Goal: Entertainment & Leisure: Consume media (video, audio)

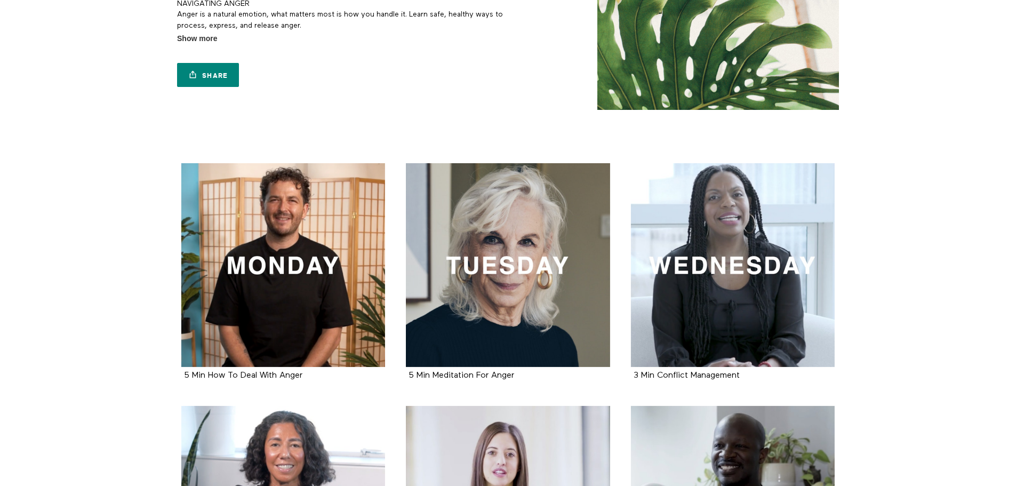
scroll to position [107, 0]
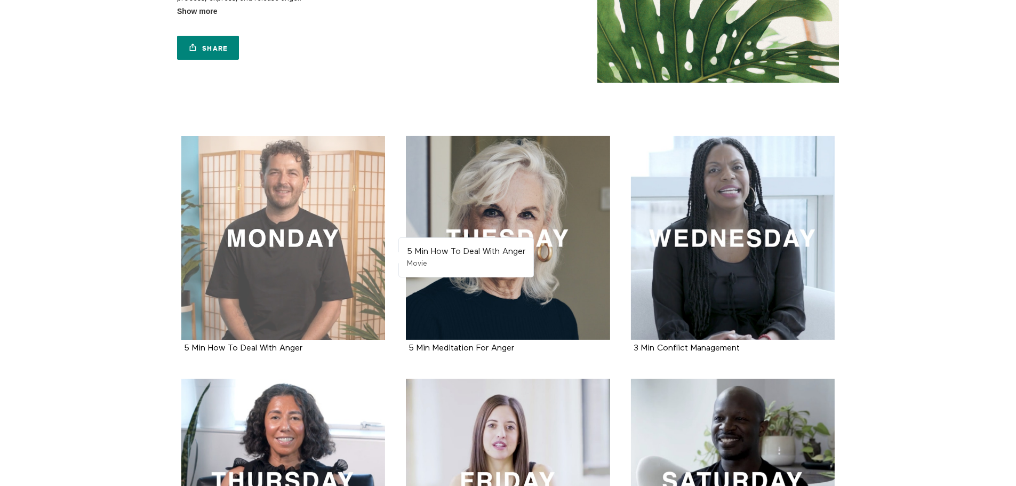
click at [262, 247] on div at bounding box center [283, 238] width 204 height 204
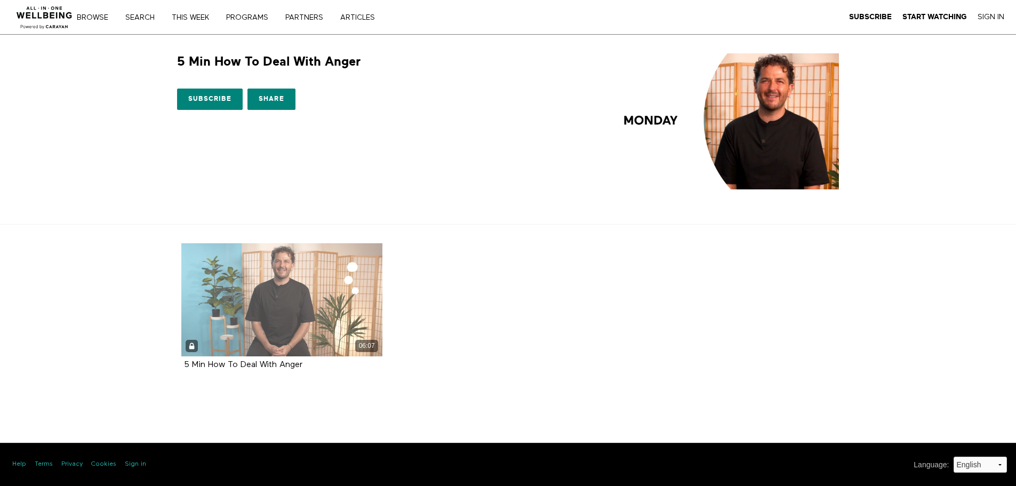
click at [227, 315] on div "06:07" at bounding box center [282, 299] width 202 height 113
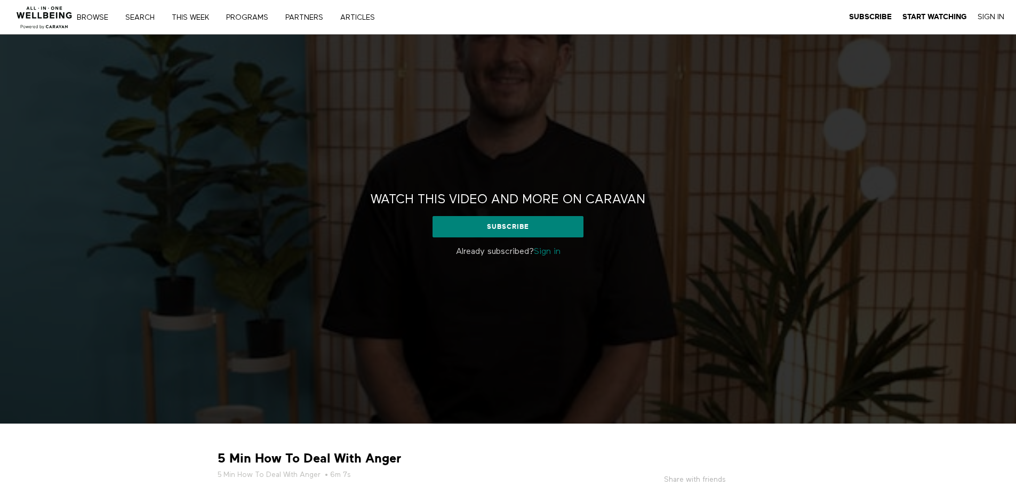
click at [544, 251] on link "Sign in" at bounding box center [547, 251] width 27 height 9
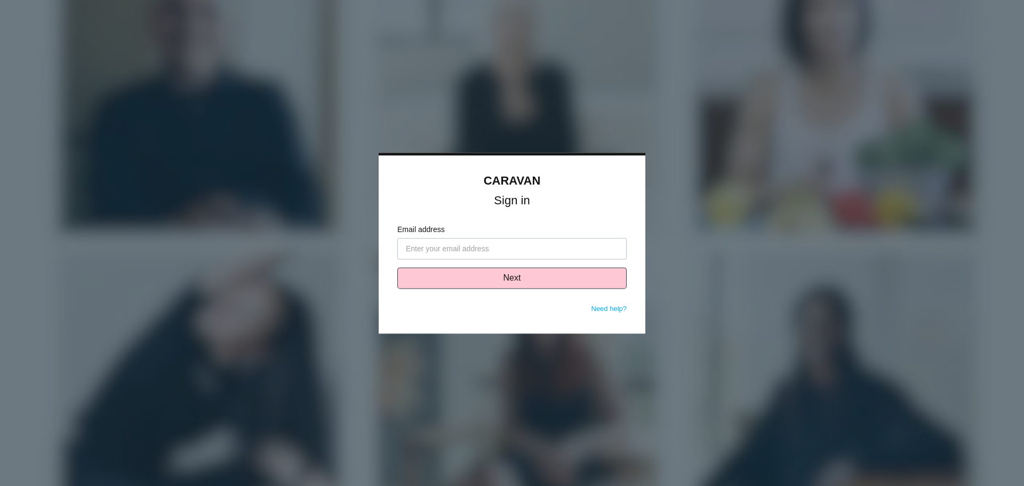
click at [531, 245] on input "Email address" at bounding box center [511, 248] width 229 height 21
type input "ajames@omeros.com"
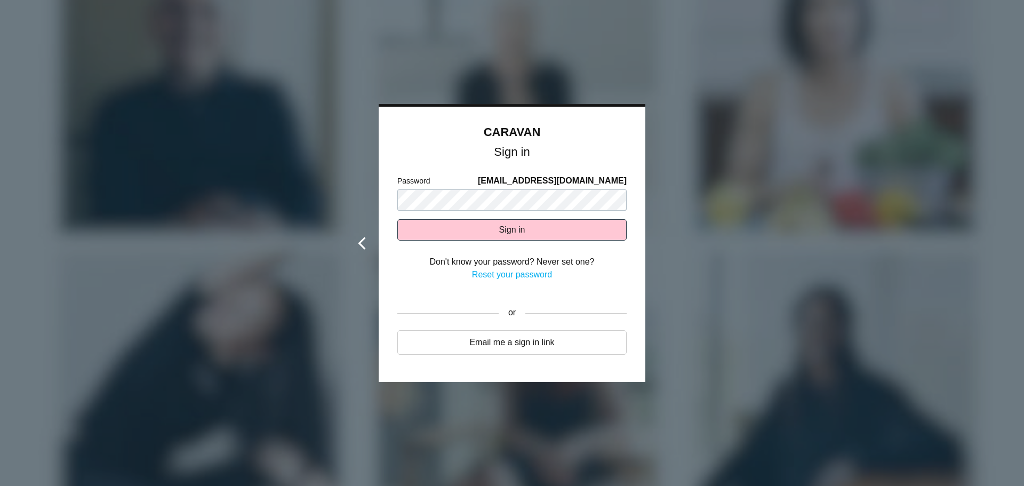
click at [363, 245] on icon at bounding box center [361, 243] width 13 height 13
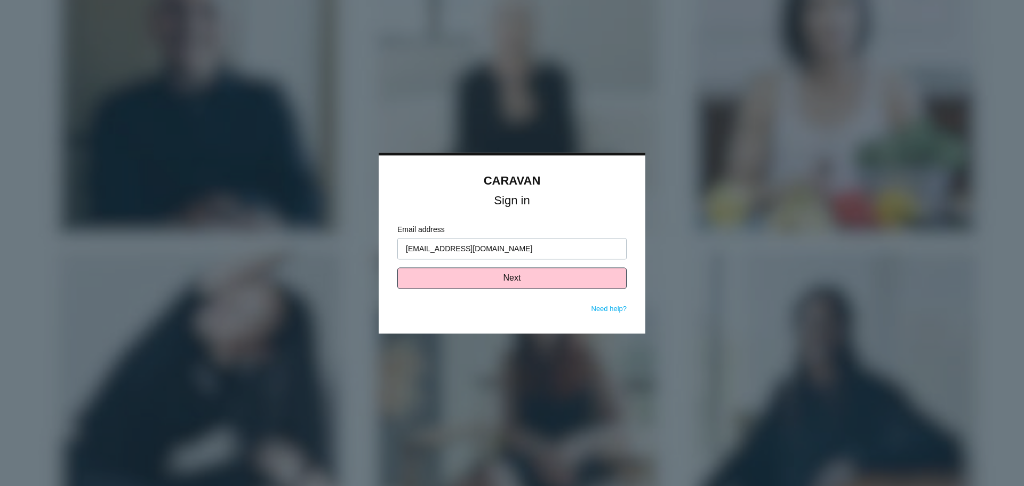
click at [513, 332] on div "CARAVAN Sign in Email address ajames@omeros.com Next Need help? Password ajames…" at bounding box center [512, 244] width 267 height 178
click at [603, 310] on link "Need help?" at bounding box center [609, 308] width 36 height 8
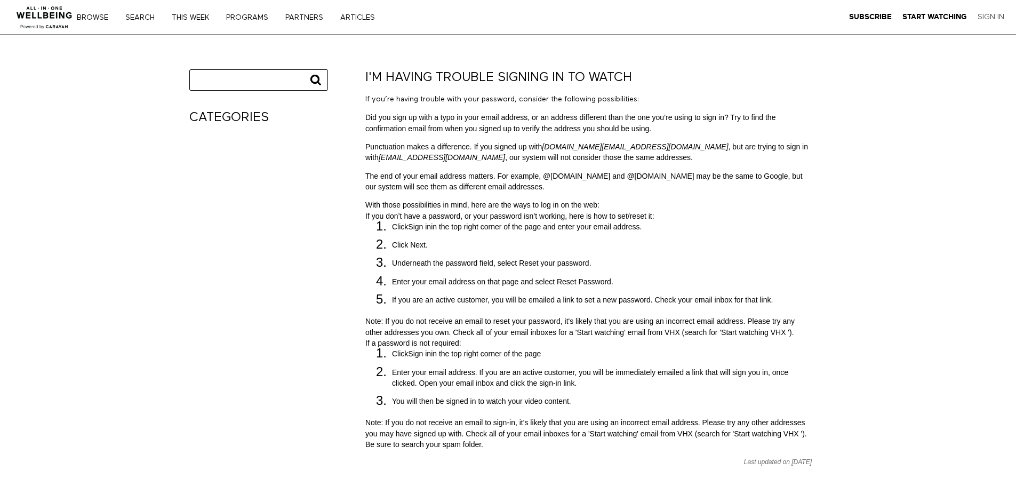
click at [989, 19] on link "Sign In" at bounding box center [990, 17] width 27 height 10
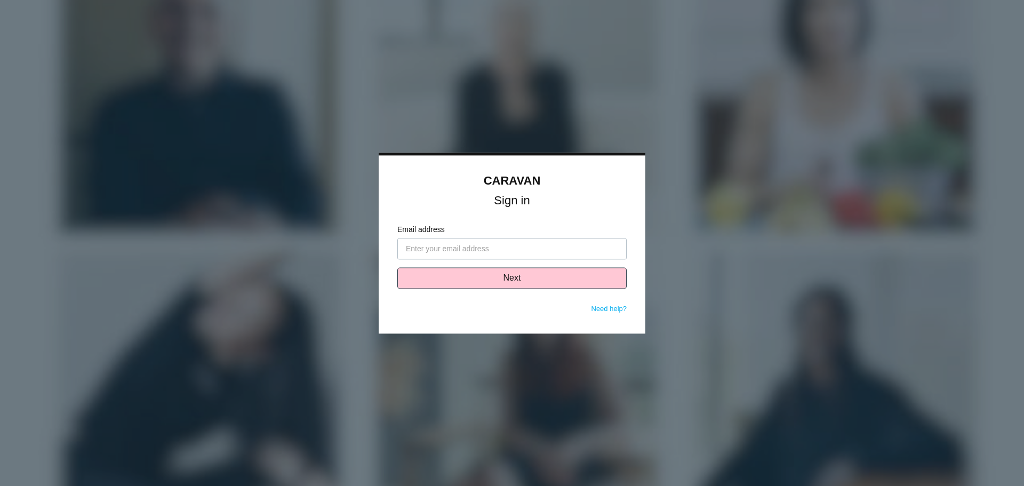
click at [551, 256] on input "Email address" at bounding box center [511, 248] width 229 height 21
type input "ajames"
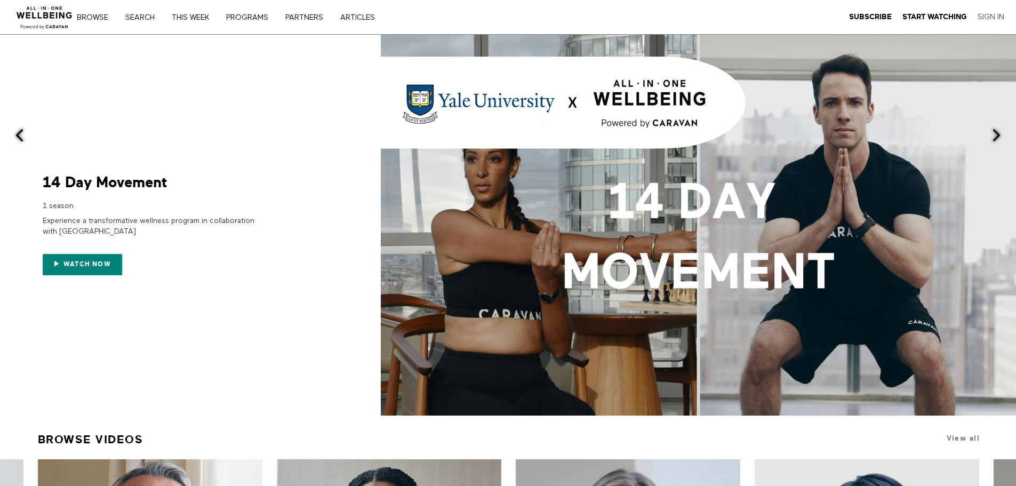
click at [992, 20] on link "Sign In" at bounding box center [990, 17] width 27 height 10
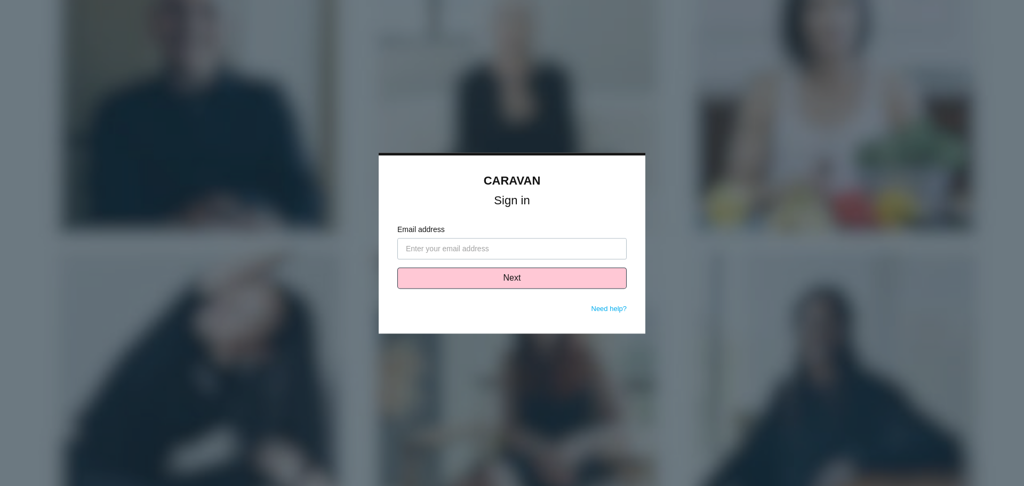
click at [576, 249] on input "Email address" at bounding box center [511, 248] width 229 height 21
type input "ajames@omeros.com"
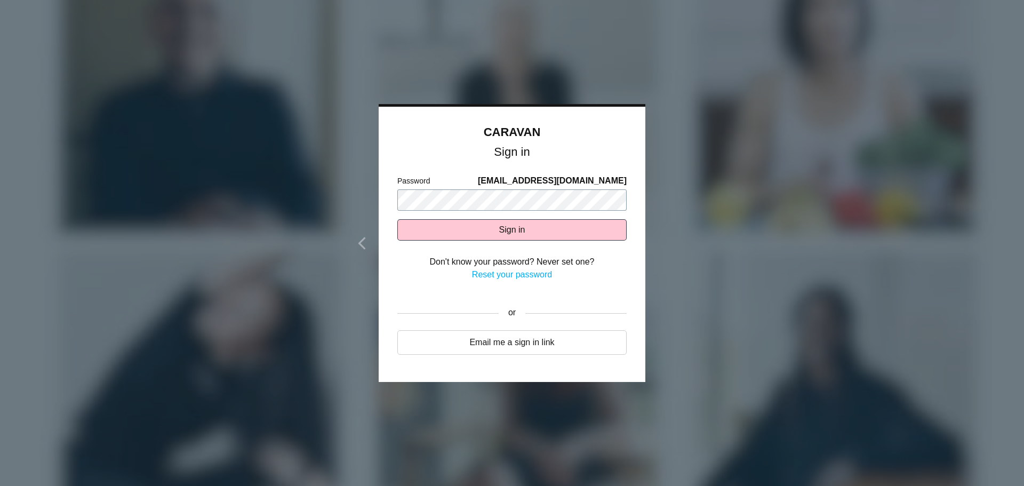
click at [397, 219] on button "Sign in" at bounding box center [511, 229] width 229 height 21
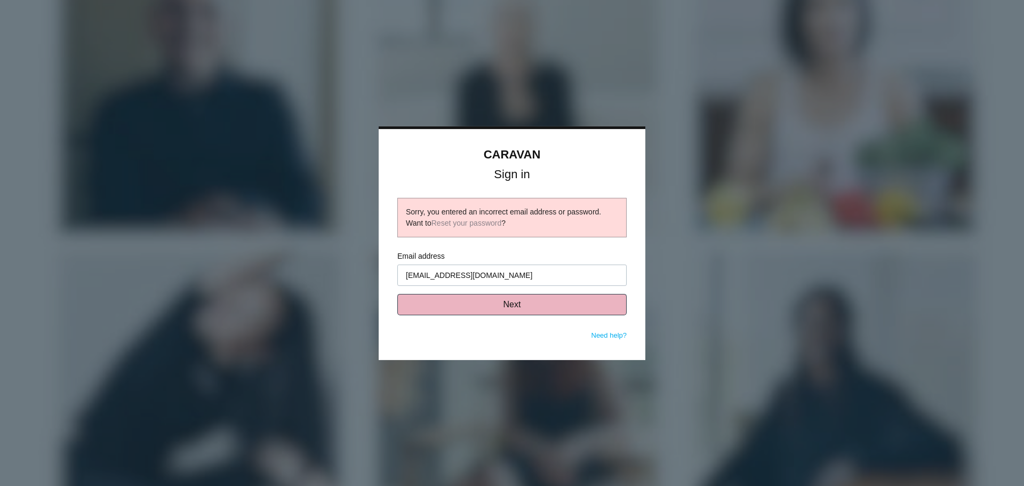
click at [576, 310] on button "Next" at bounding box center [511, 304] width 229 height 21
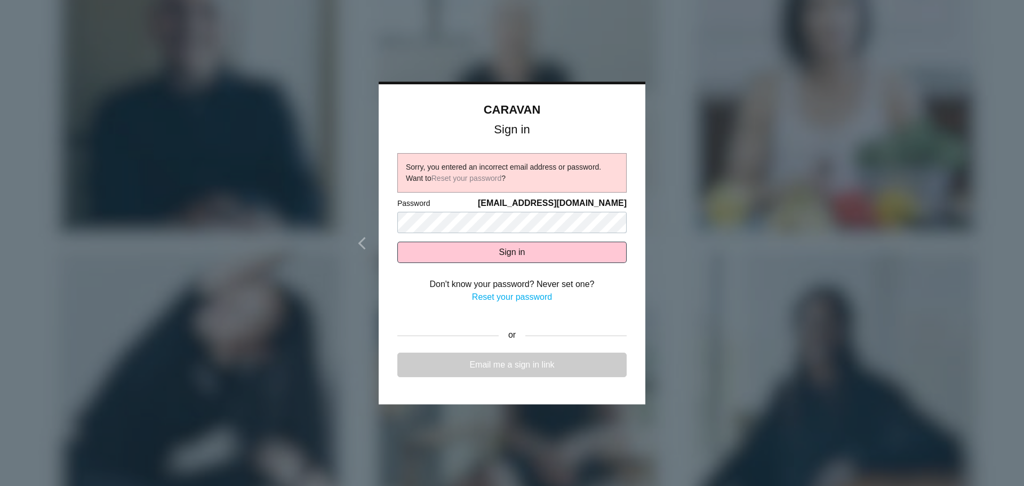
click at [547, 363] on link "Email me a sign in link" at bounding box center [511, 364] width 229 height 25
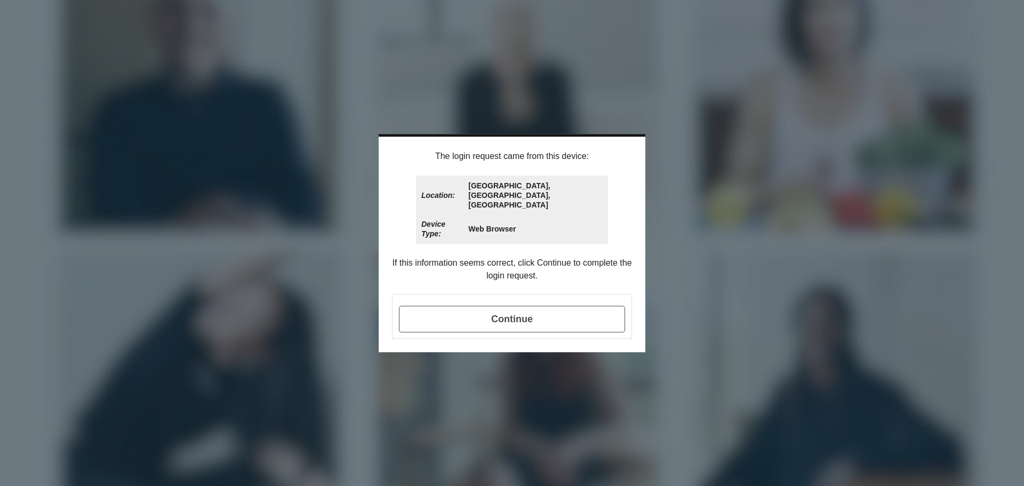
click at [532, 306] on span "Continue" at bounding box center [512, 319] width 226 height 27
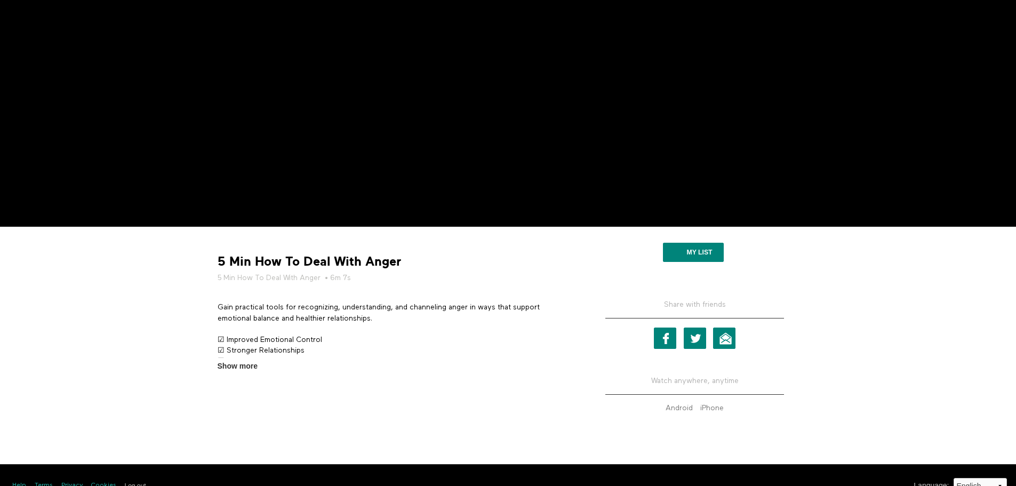
scroll to position [218, 0]
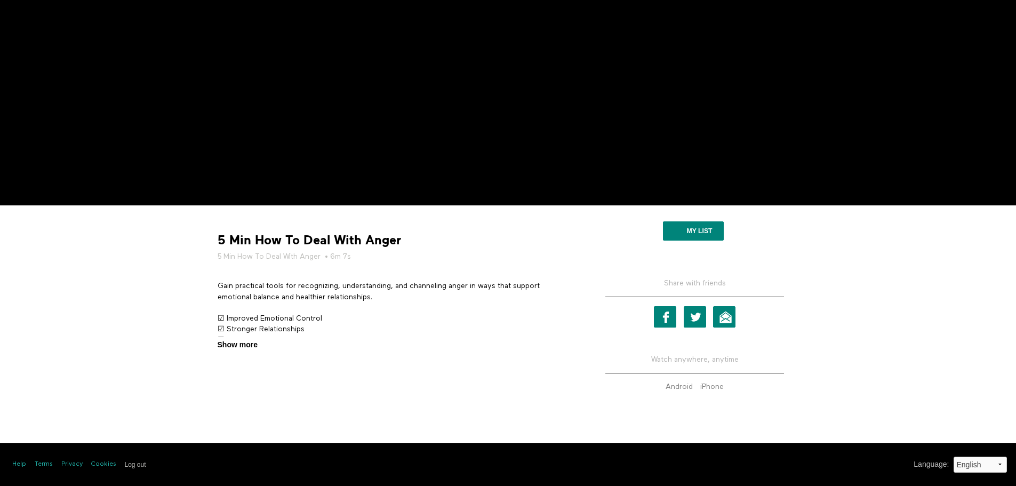
click at [247, 346] on span "Show more" at bounding box center [238, 344] width 40 height 11
click at [0, 0] on input "Show more Show less" at bounding box center [0, 0] width 0 height 0
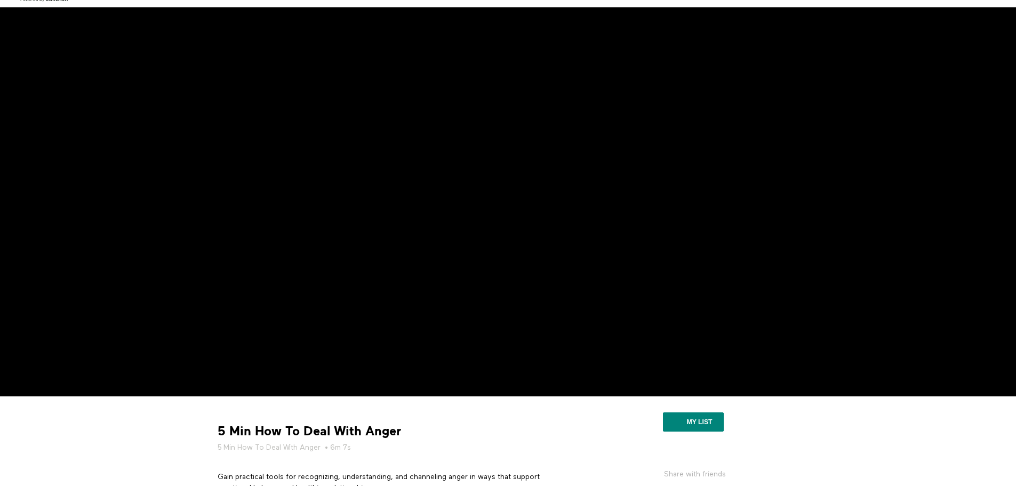
scroll to position [0, 0]
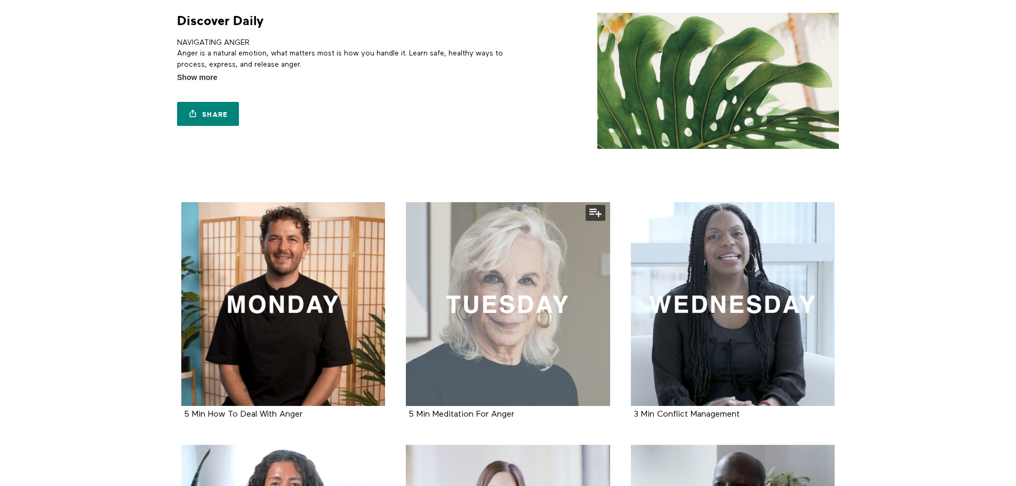
scroll to position [160, 0]
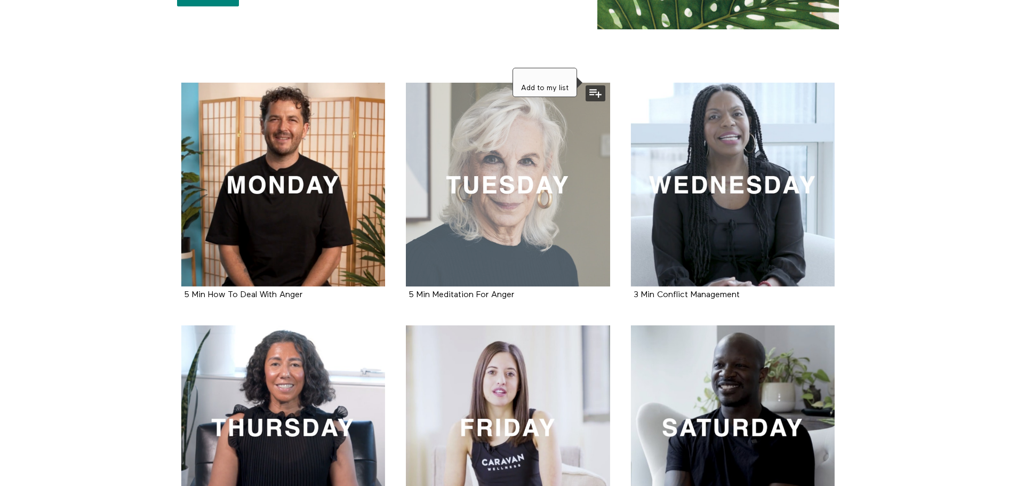
click at [592, 95] on button at bounding box center [595, 93] width 20 height 16
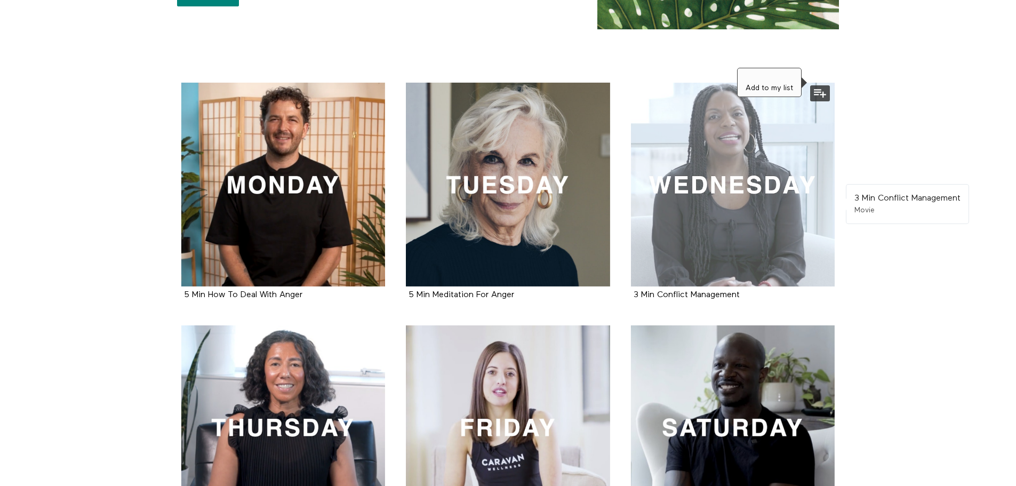
click at [820, 93] on button at bounding box center [820, 93] width 20 height 16
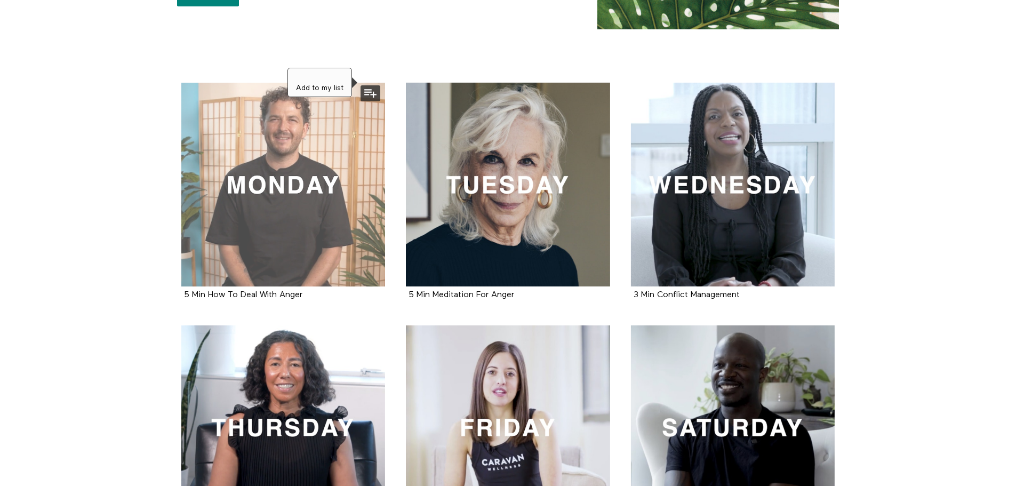
click at [366, 90] on button at bounding box center [370, 93] width 20 height 16
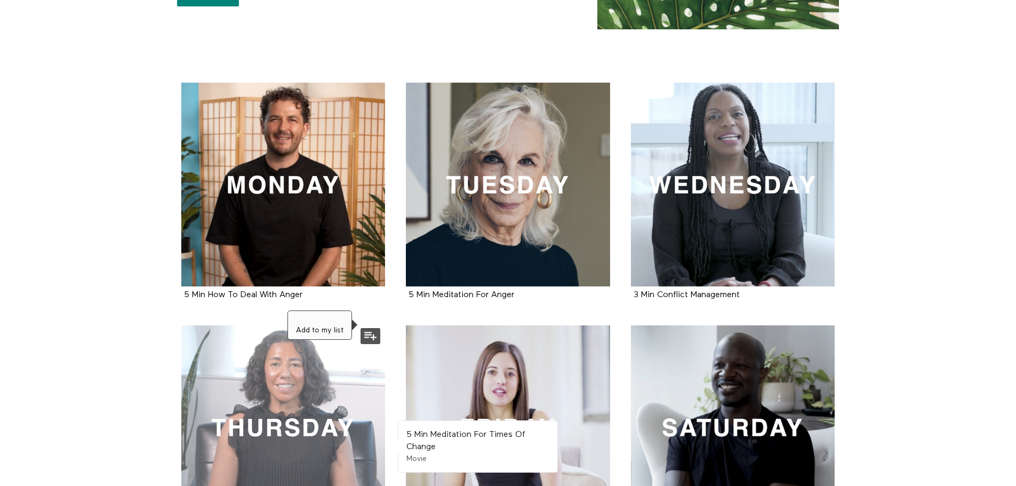
click at [370, 338] on button at bounding box center [370, 336] width 20 height 16
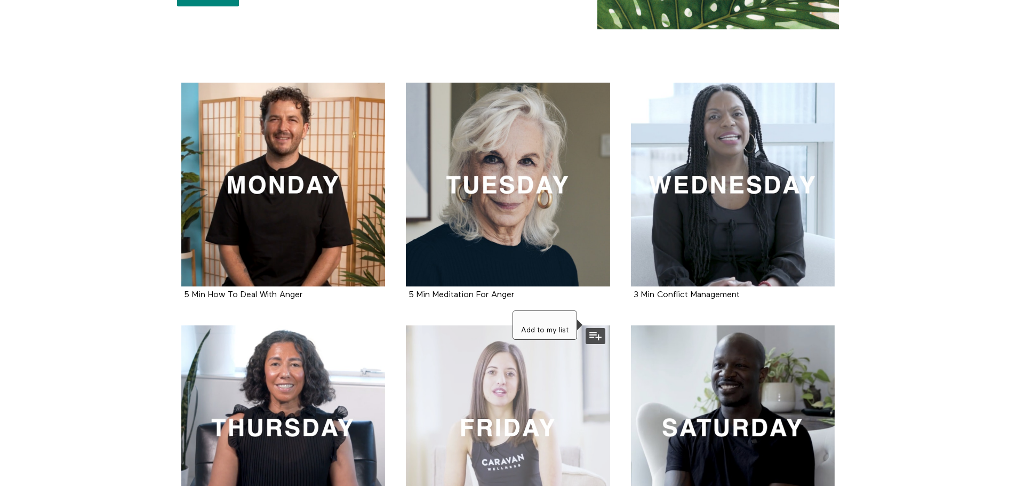
click at [594, 335] on button at bounding box center [595, 336] width 20 height 16
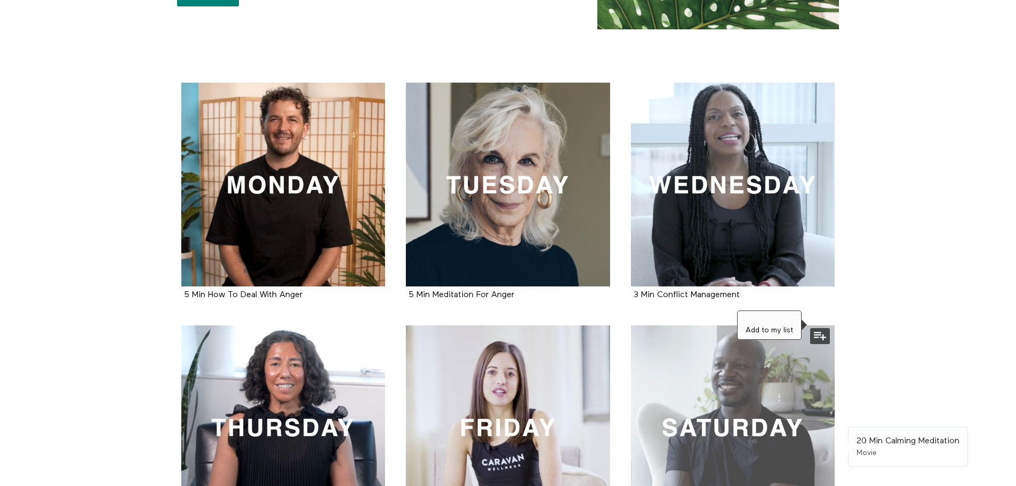
click at [824, 336] on button at bounding box center [820, 336] width 20 height 16
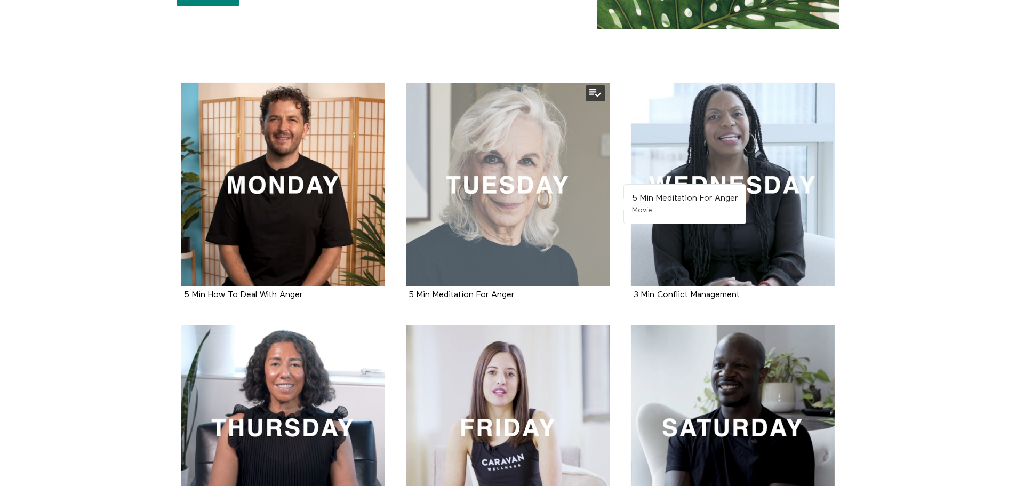
click at [491, 237] on div at bounding box center [508, 185] width 204 height 204
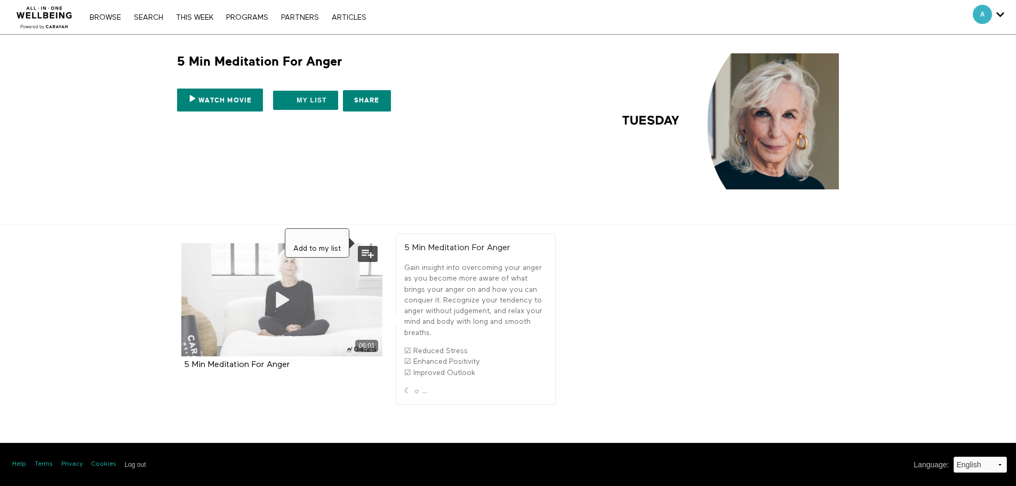
click at [368, 254] on button at bounding box center [368, 254] width 20 height 16
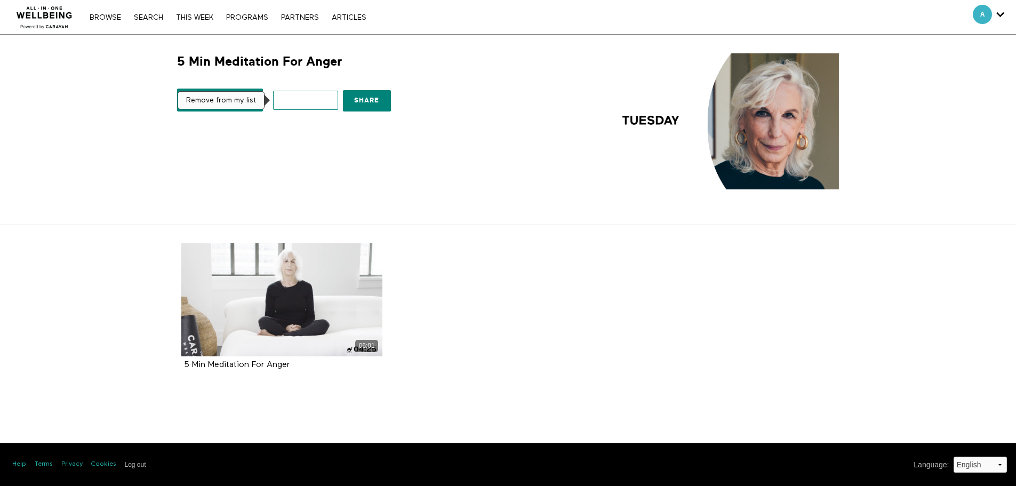
click at [326, 104] on button "My list" at bounding box center [305, 100] width 65 height 19
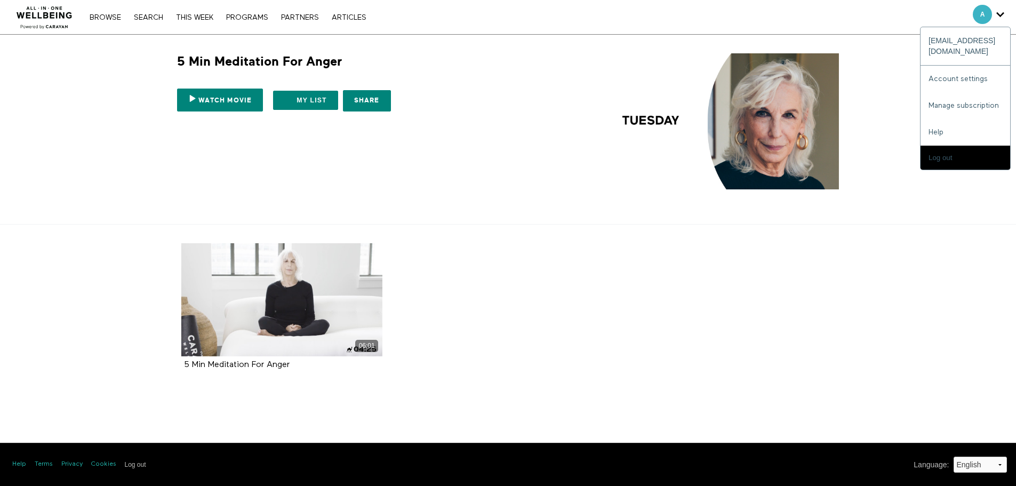
click at [994, 17] on div "A" at bounding box center [988, 14] width 31 height 19
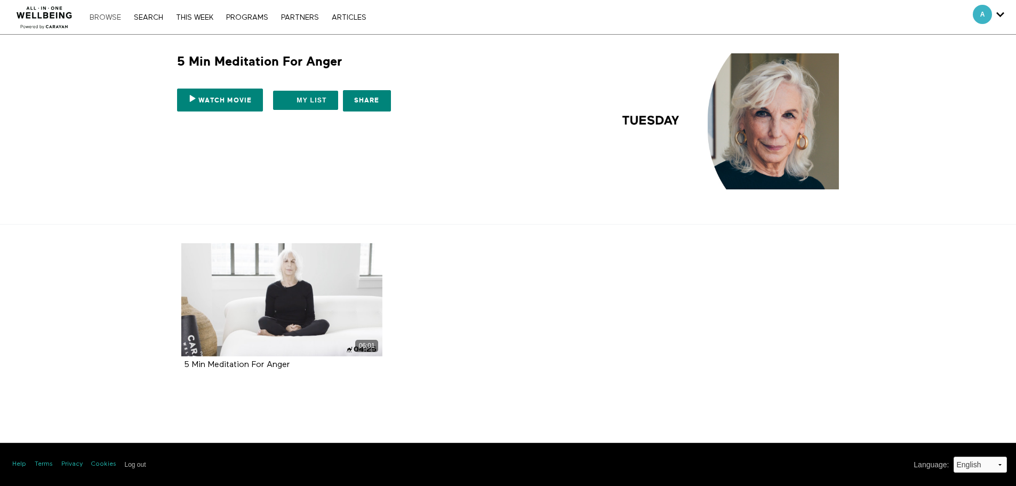
click at [92, 15] on link "Browse" at bounding box center [105, 17] width 42 height 7
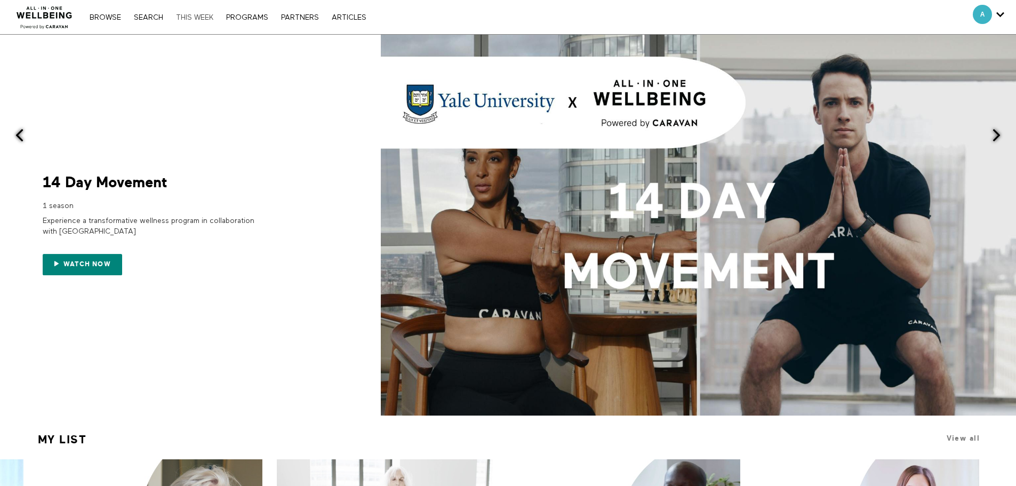
click at [190, 17] on link "THIS WEEK" at bounding box center [195, 17] width 48 height 7
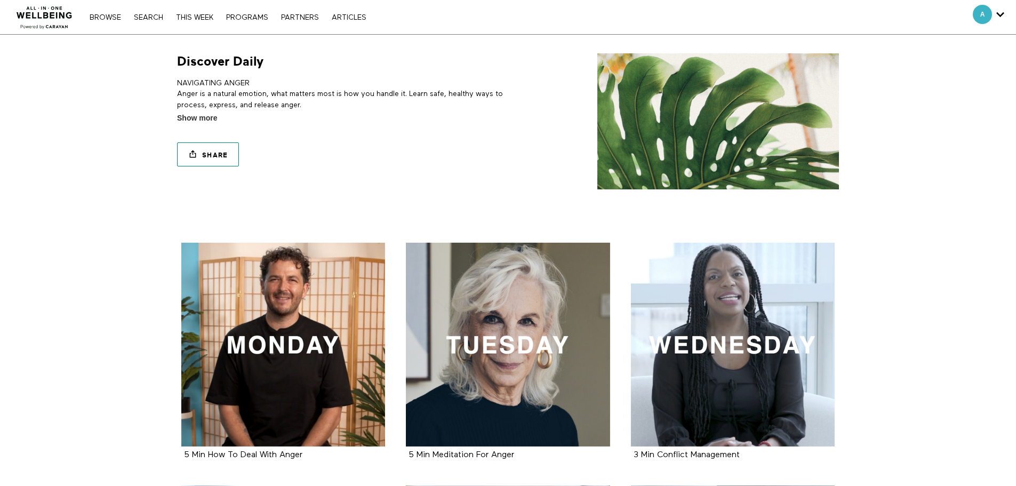
click at [214, 144] on link "Share" at bounding box center [208, 154] width 62 height 24
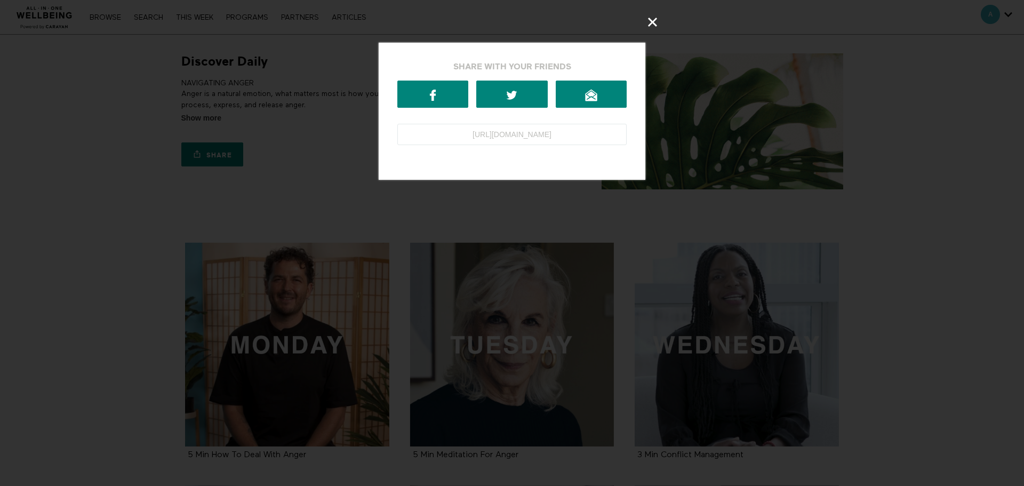
click at [263, 138] on div at bounding box center [512, 243] width 1024 height 486
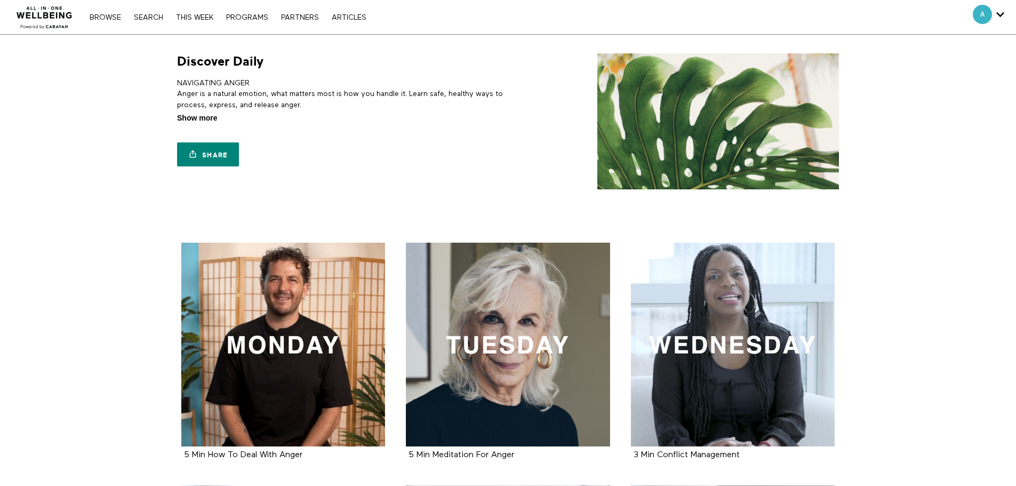
click at [212, 119] on span "Show more" at bounding box center [197, 118] width 40 height 11
click at [0, 0] on input "Show more Show less" at bounding box center [0, 0] width 0 height 0
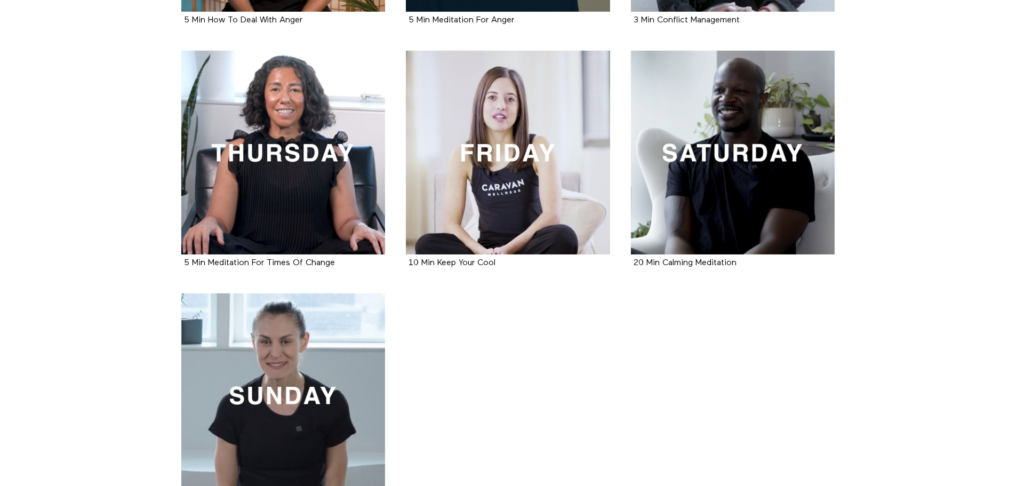
scroll to position [565, 0]
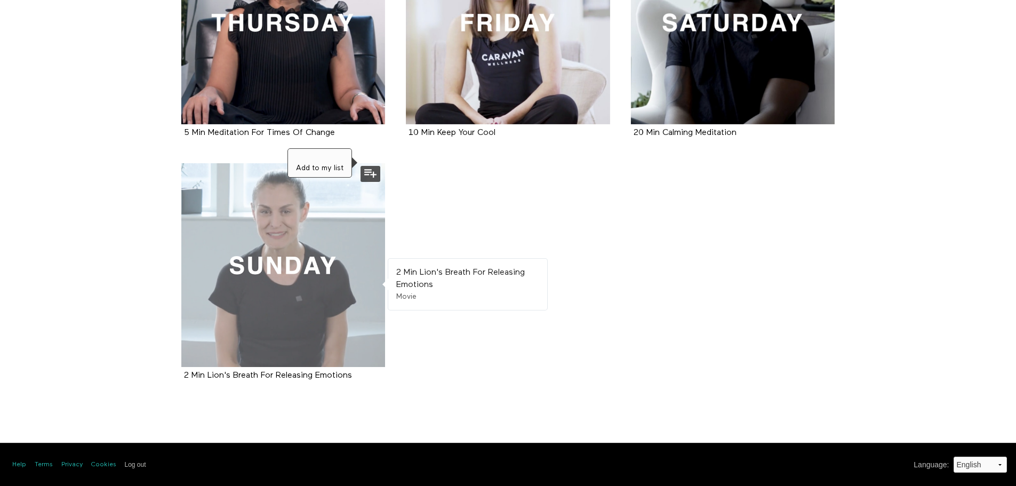
click at [364, 167] on button at bounding box center [370, 174] width 20 height 16
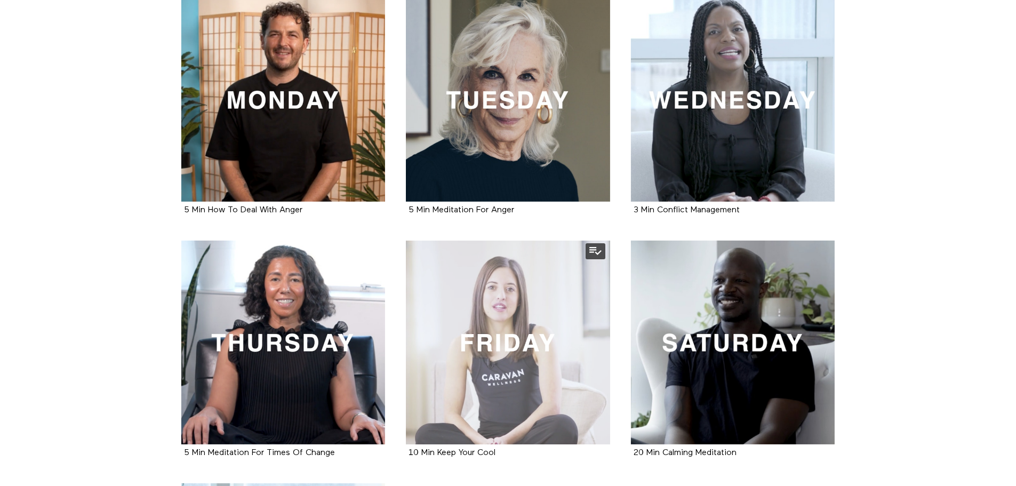
scroll to position [0, 0]
